Goal: Task Accomplishment & Management: Manage account settings

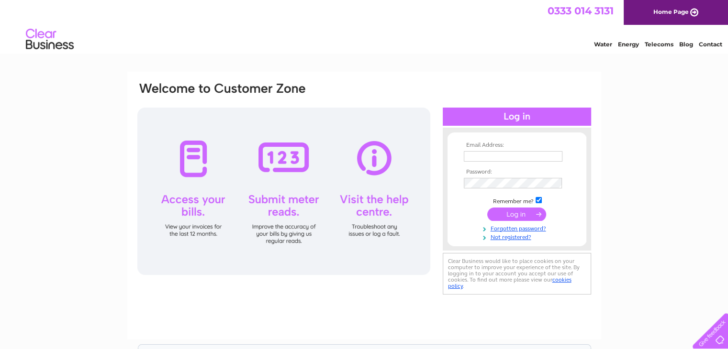
click at [536, 157] on input "text" at bounding box center [513, 156] width 99 height 11
type input "geoffrey@lochnawcastle.co.uk"
click at [487, 208] on input "submit" at bounding box center [516, 214] width 59 height 13
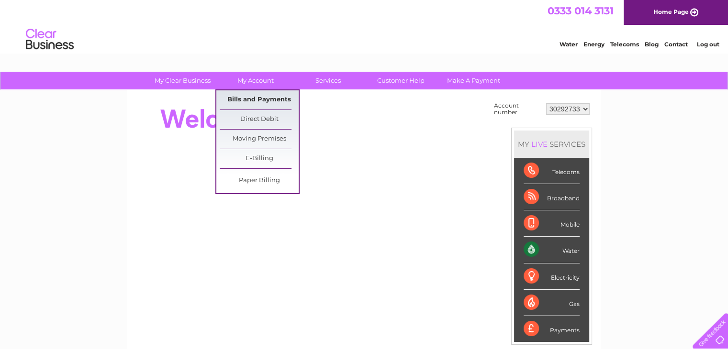
click at [269, 97] on link "Bills and Payments" at bounding box center [259, 99] width 79 height 19
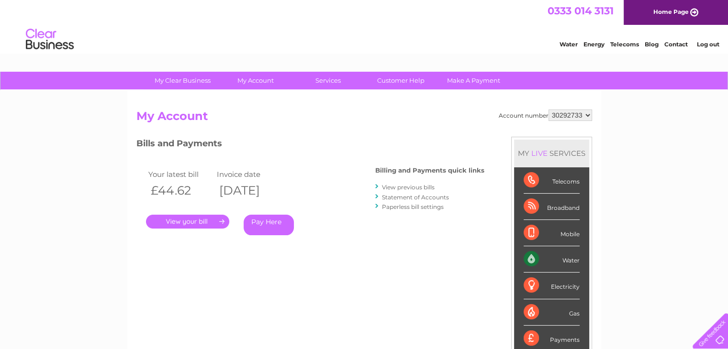
click at [429, 197] on link "Statement of Accounts" at bounding box center [415, 197] width 67 height 7
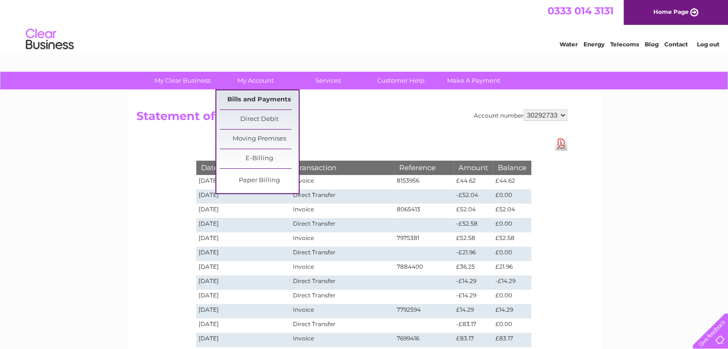
click at [271, 97] on link "Bills and Payments" at bounding box center [259, 99] width 79 height 19
click at [272, 100] on link "Bills and Payments" at bounding box center [259, 99] width 79 height 19
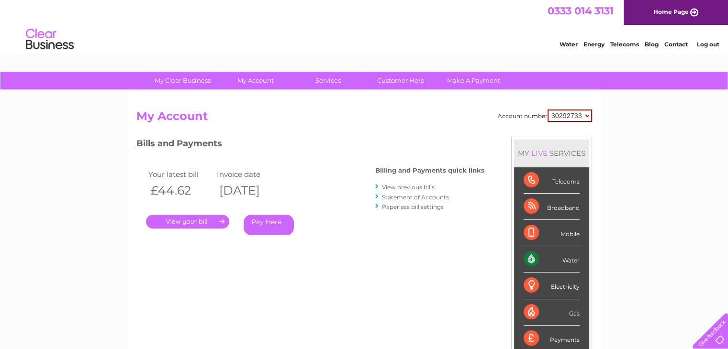
click at [192, 222] on link "." at bounding box center [187, 222] width 83 height 14
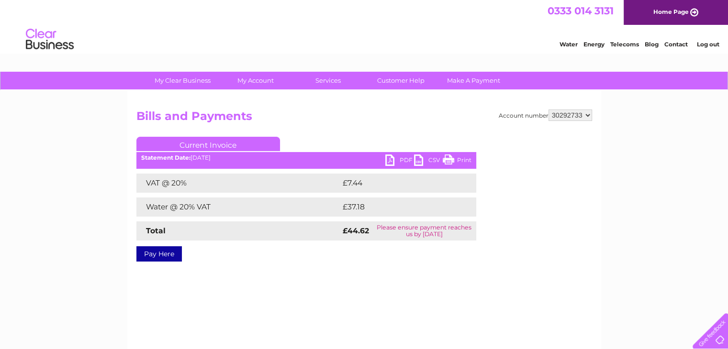
click at [394, 163] on link "PDF" at bounding box center [399, 162] width 29 height 14
click at [586, 117] on select "30292733 30292734" at bounding box center [571, 115] width 44 height 11
select select "30292734"
click at [549, 110] on select "30292733 30292734" at bounding box center [571, 115] width 44 height 11
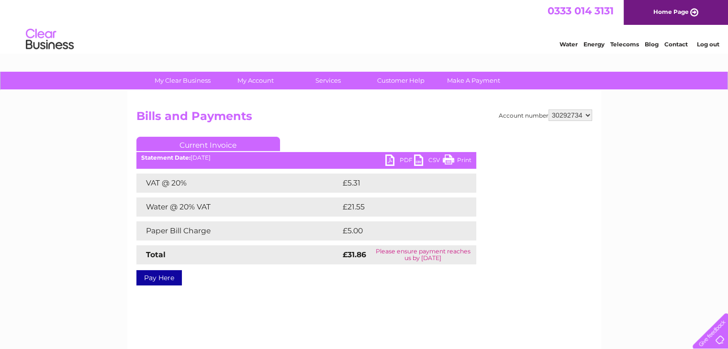
click at [391, 159] on link "PDF" at bounding box center [399, 162] width 29 height 14
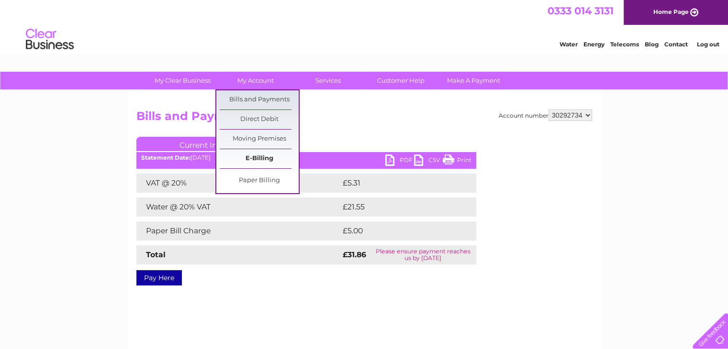
click at [265, 161] on link "E-Billing" at bounding box center [259, 158] width 79 height 19
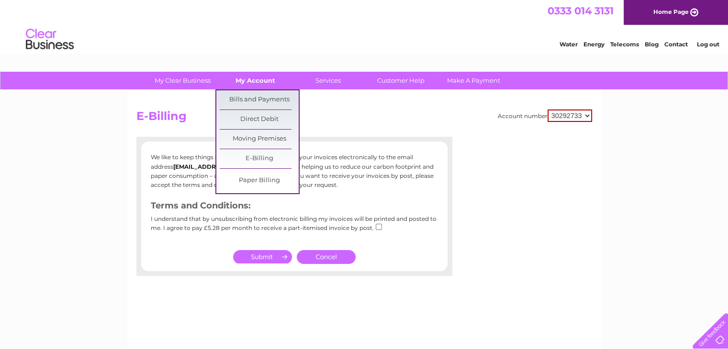
click at [268, 84] on link "My Account" at bounding box center [255, 81] width 79 height 18
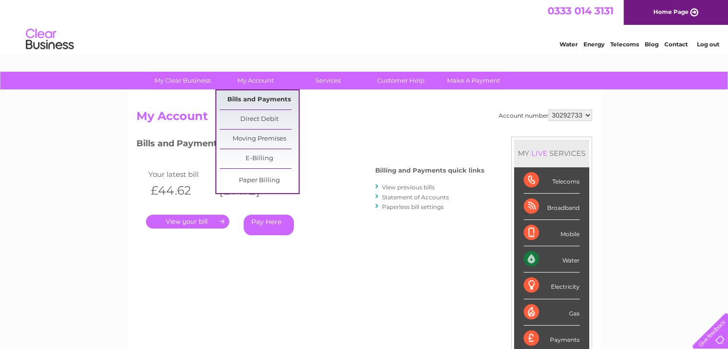
click at [261, 102] on link "Bills and Payments" at bounding box center [259, 99] width 79 height 19
click at [269, 182] on link "Paper Billing" at bounding box center [259, 180] width 79 height 19
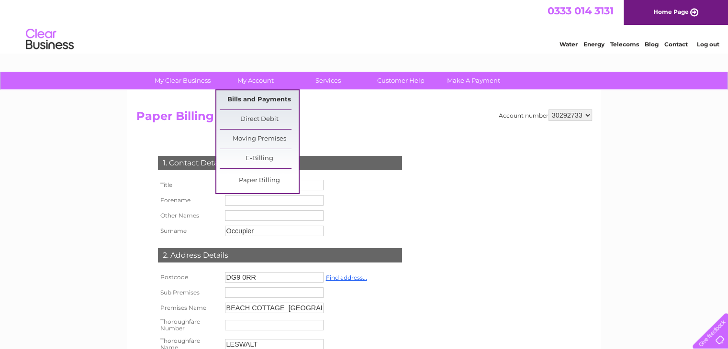
click at [244, 102] on link "Bills and Payments" at bounding box center [259, 99] width 79 height 19
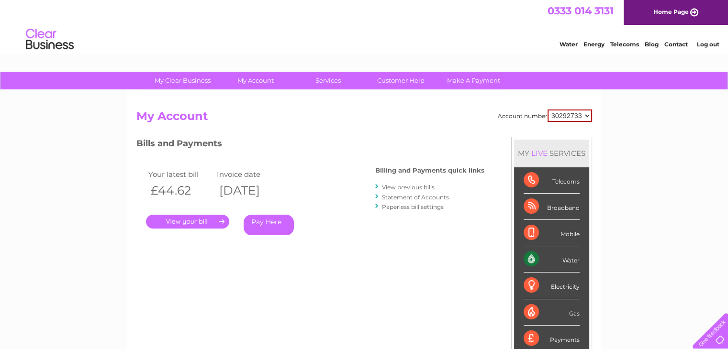
click at [417, 206] on link "Paperless bill settings" at bounding box center [413, 206] width 62 height 7
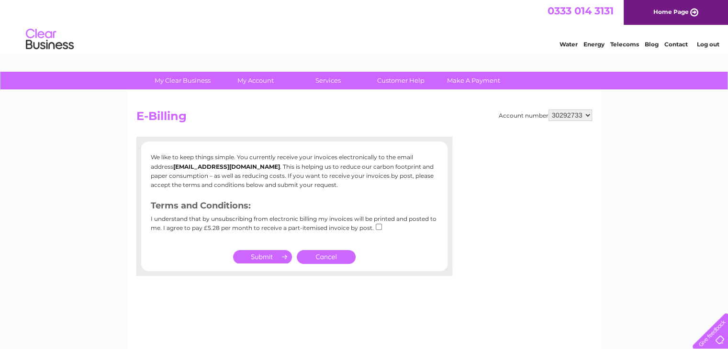
click at [588, 114] on select "30292733 30292734" at bounding box center [571, 115] width 44 height 11
select select "30292734"
click at [549, 110] on select "30292733 30292734" at bounding box center [571, 115] width 44 height 11
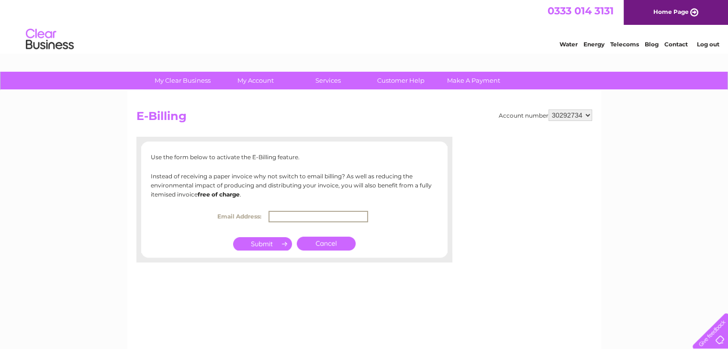
click at [299, 219] on input "text" at bounding box center [319, 216] width 100 height 11
type input "[EMAIL_ADDRESS][DOMAIN_NAME]"
click at [268, 244] on input "submit" at bounding box center [262, 242] width 59 height 13
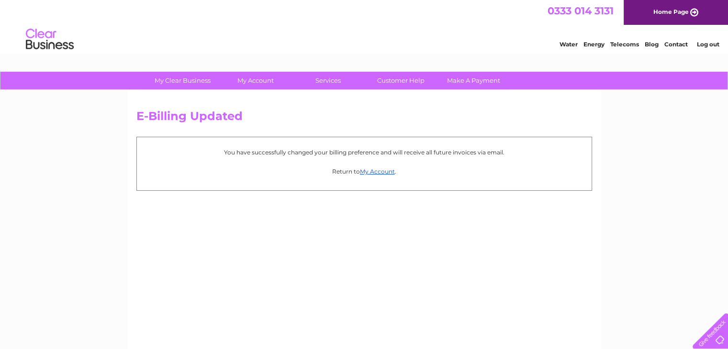
click at [709, 45] on link "Log out" at bounding box center [707, 44] width 22 height 7
